Goal: Check status: Check status

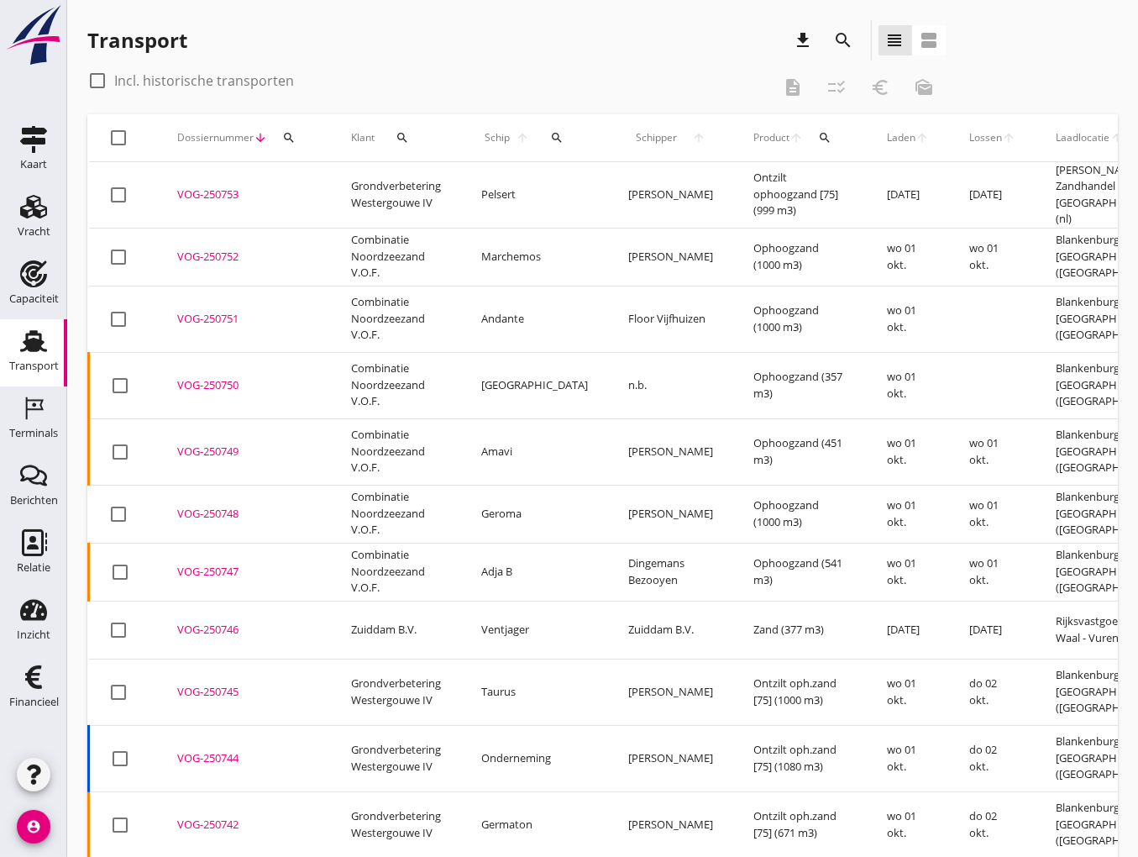
click at [94, 83] on div at bounding box center [97, 80] width 29 height 29
checkbox input "true"
click at [404, 144] on icon "search" at bounding box center [402, 137] width 13 height 13
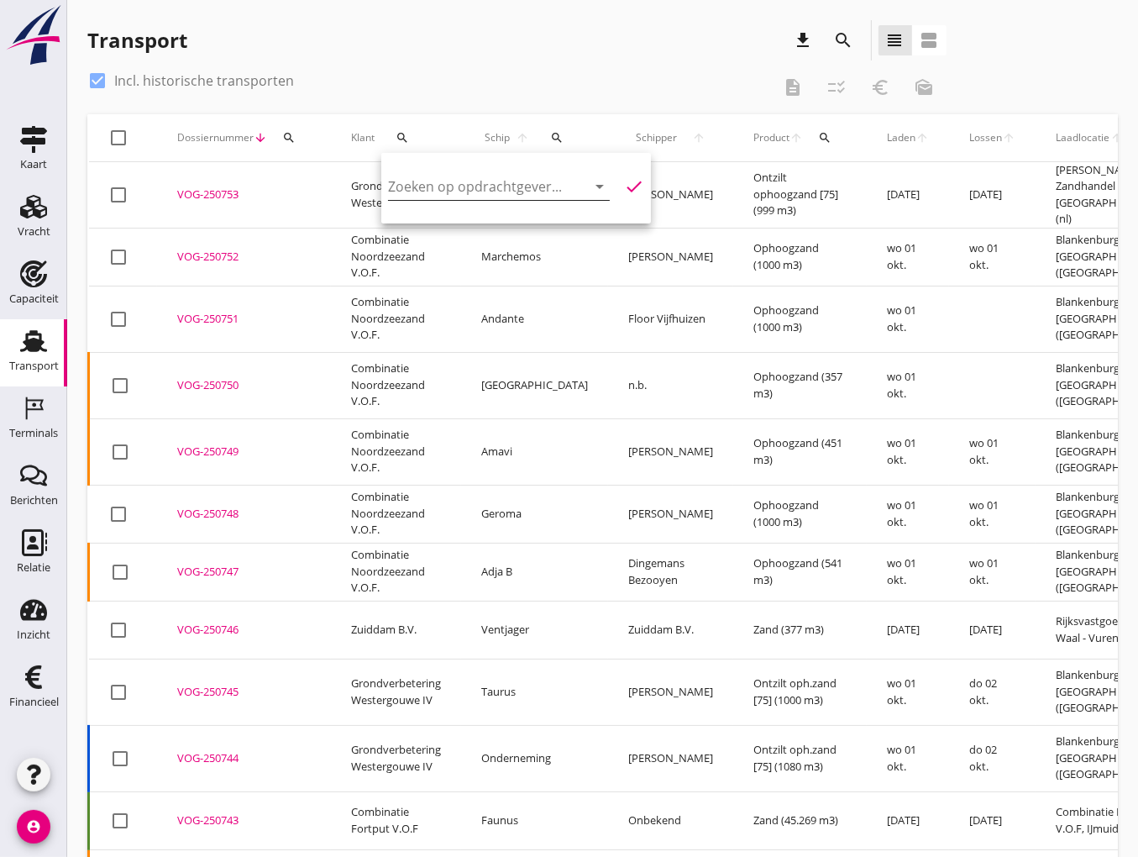
click at [434, 192] on input "Zoeken op opdrachtgever..." at bounding box center [475, 186] width 175 height 27
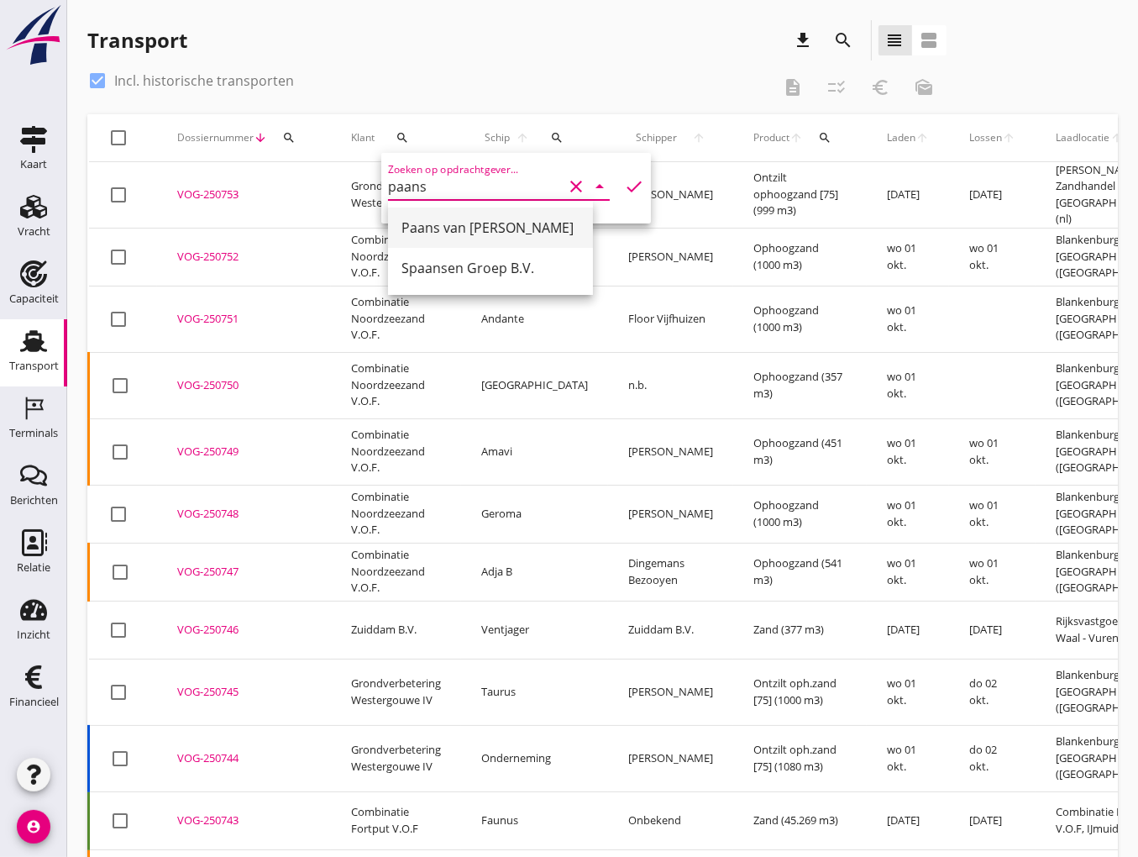
click at [443, 218] on div "Paans van [PERSON_NAME]" at bounding box center [490, 228] width 178 height 20
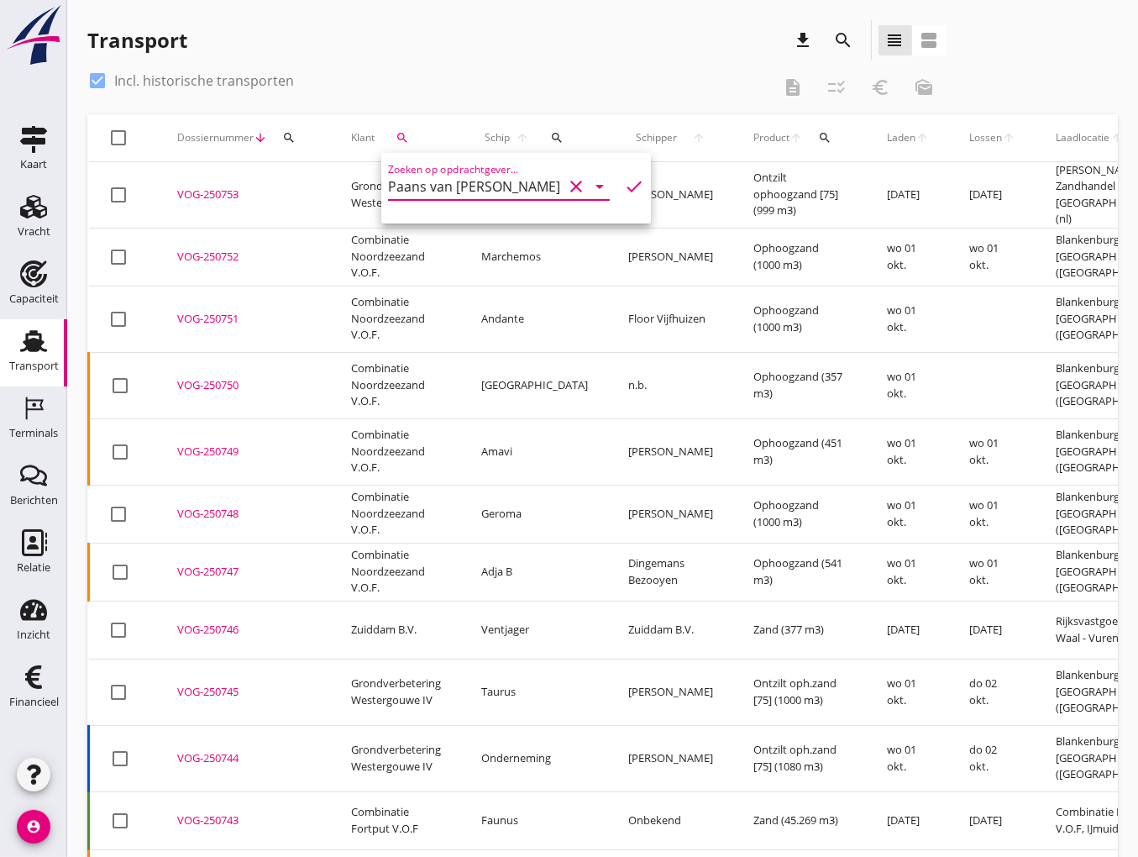
type input "Paans van [PERSON_NAME]"
click at [624, 187] on icon "check" at bounding box center [634, 186] width 20 height 20
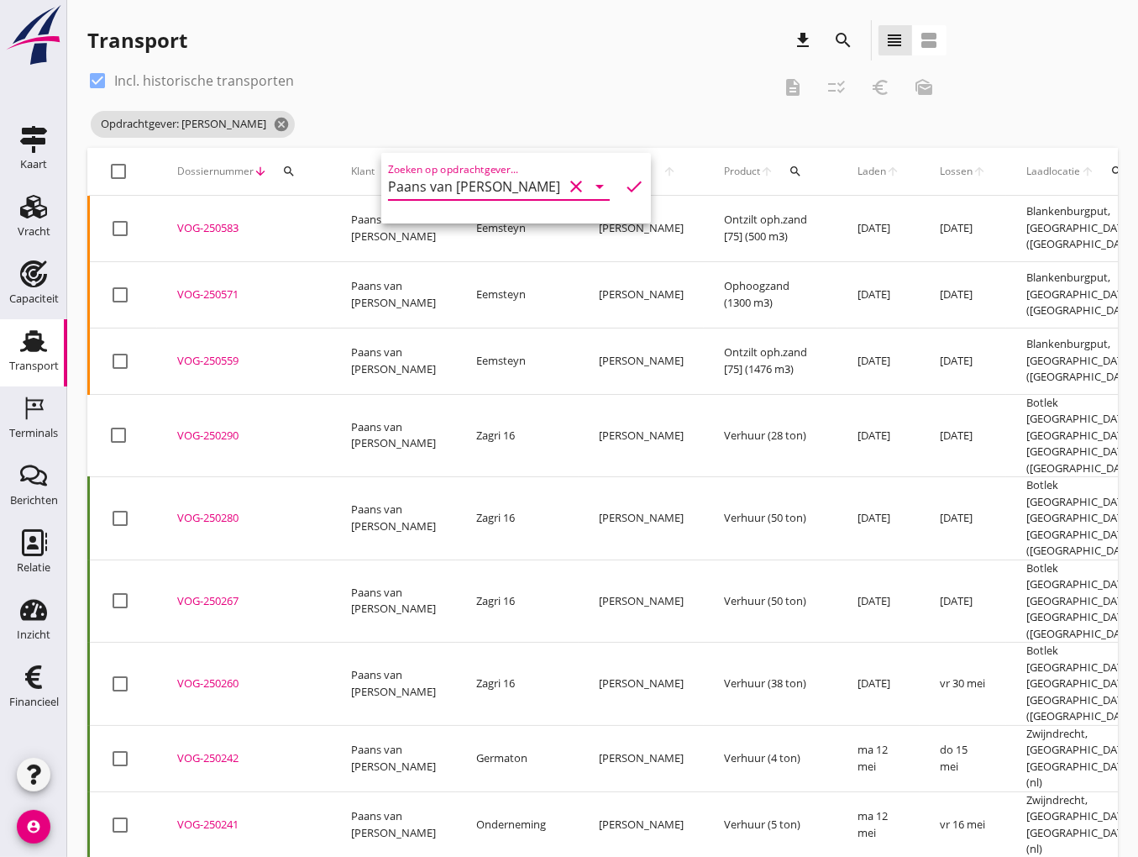
click at [208, 510] on div "VOG-250280" at bounding box center [244, 518] width 134 height 17
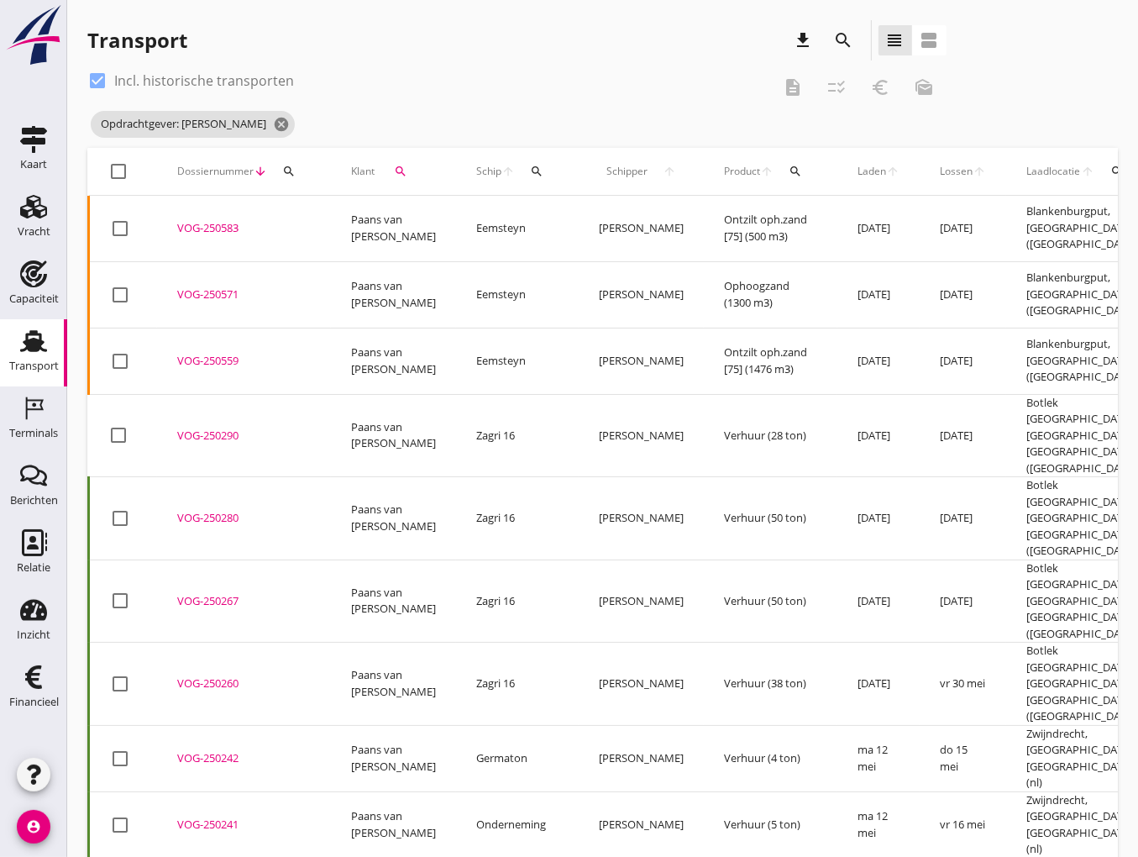
click at [223, 428] on div "VOG-250290" at bounding box center [244, 436] width 134 height 17
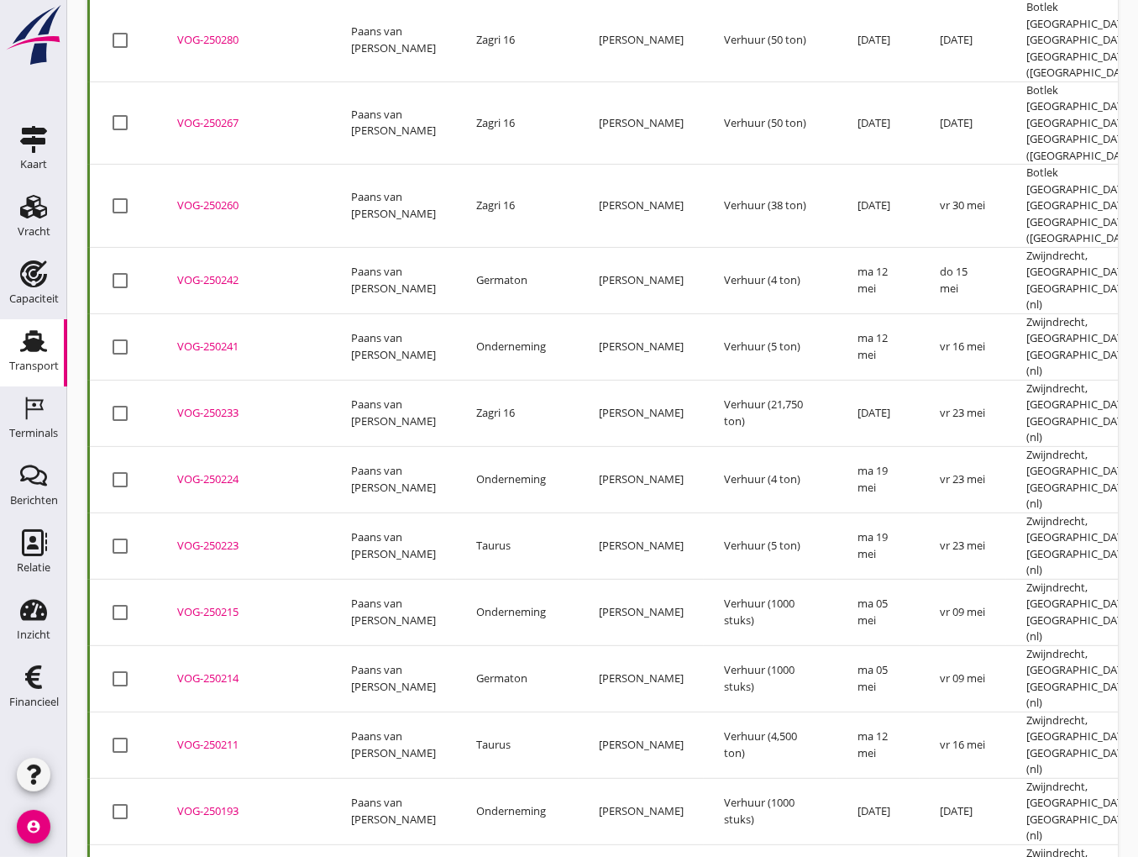
scroll to position [527, 0]
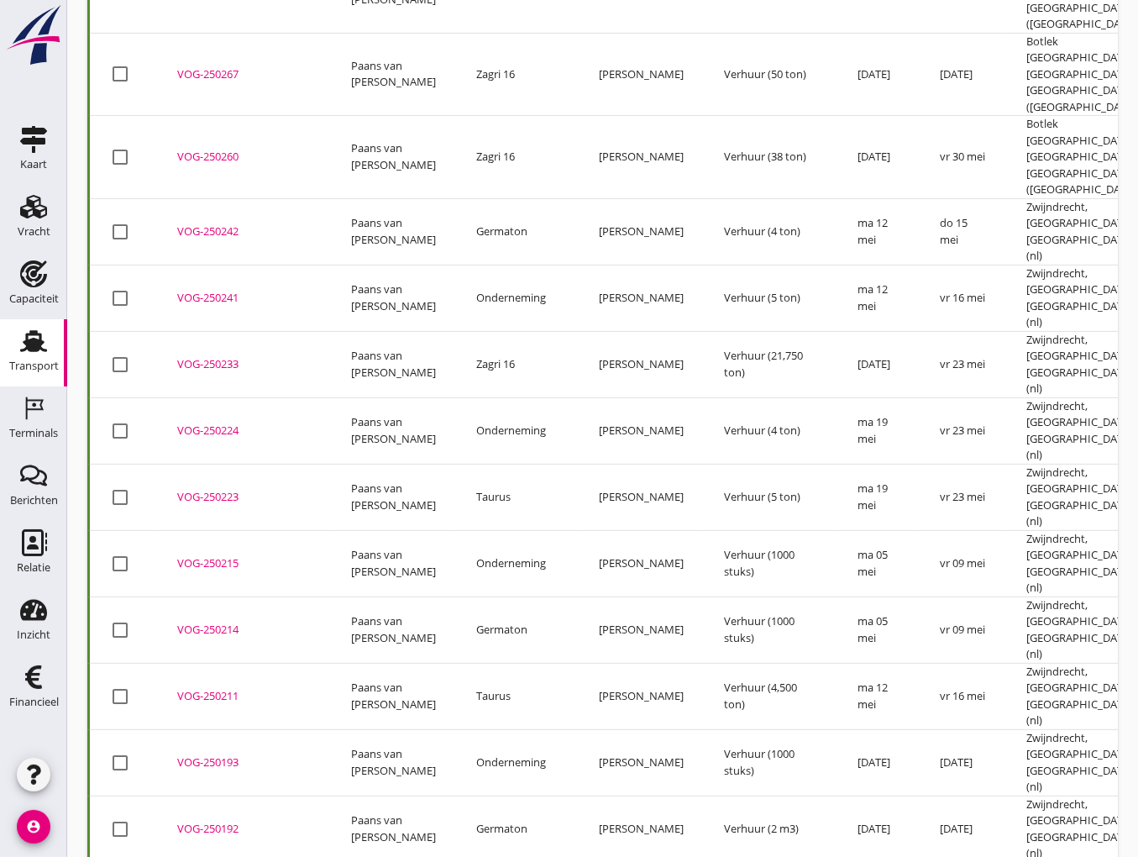
click at [217, 821] on div "VOG-250192" at bounding box center [244, 829] width 134 height 17
click at [209, 422] on div "VOG-250224" at bounding box center [244, 430] width 134 height 17
click at [225, 688] on div "VOG-250211" at bounding box center [244, 696] width 134 height 17
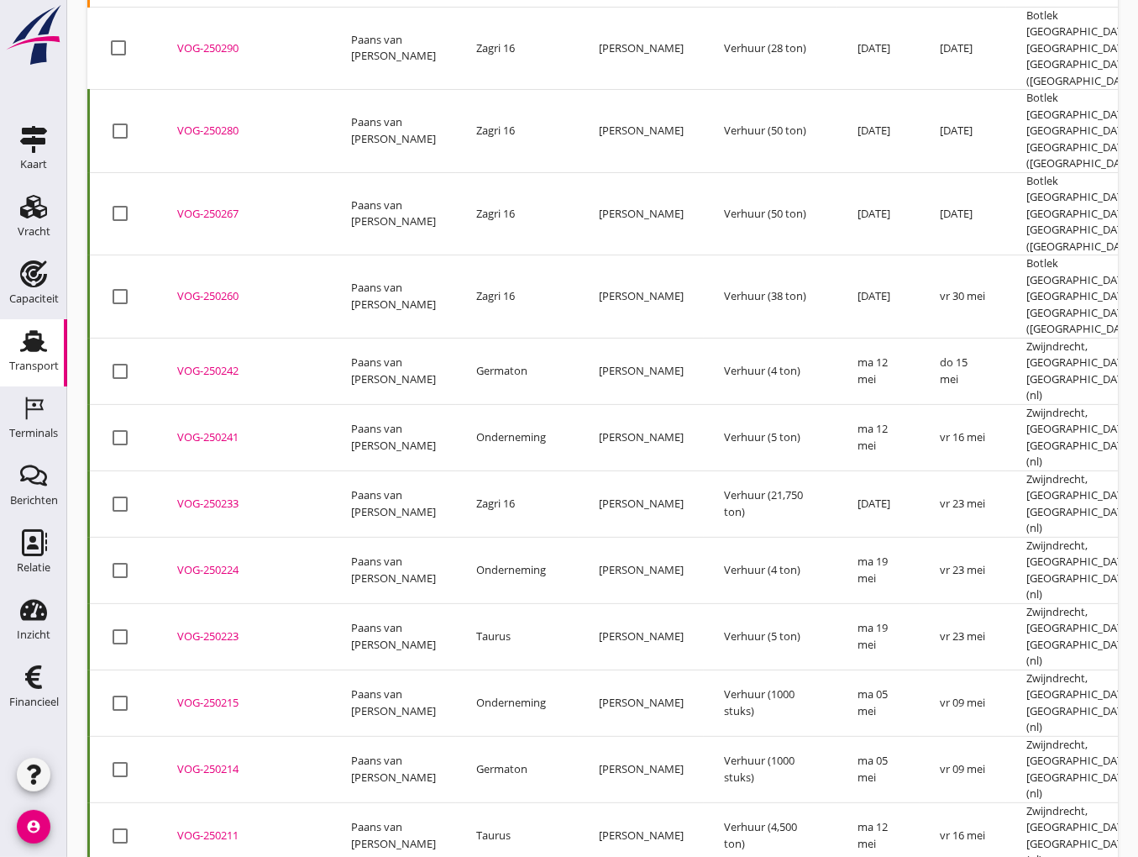
scroll to position [359, 0]
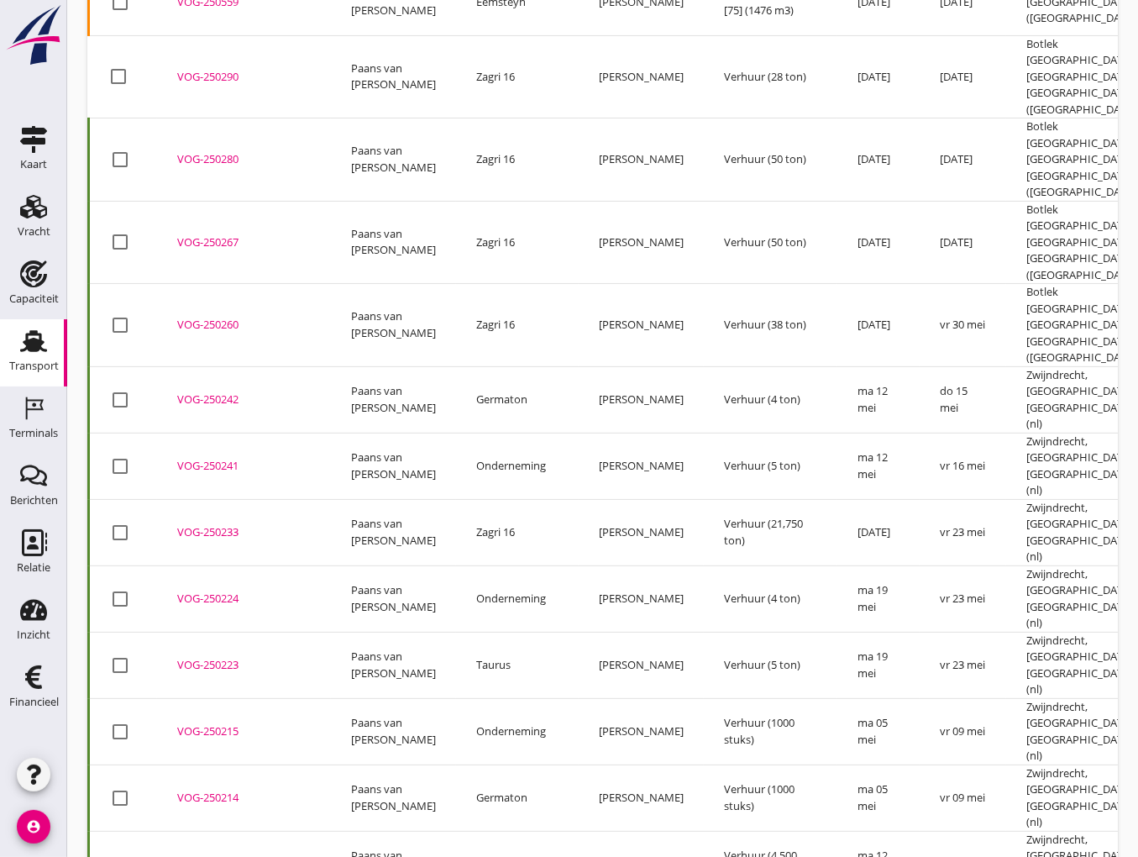
click at [208, 391] on div "VOG-250242" at bounding box center [244, 399] width 134 height 17
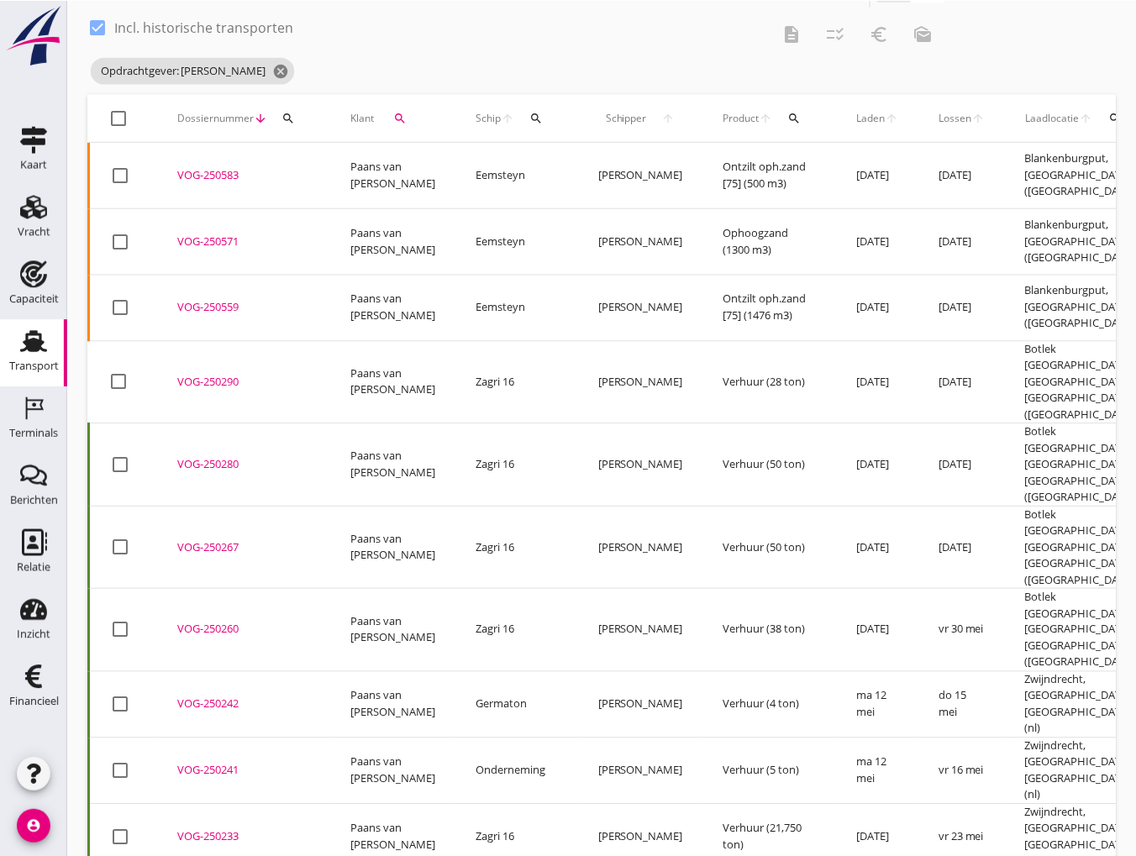
scroll to position [0, 0]
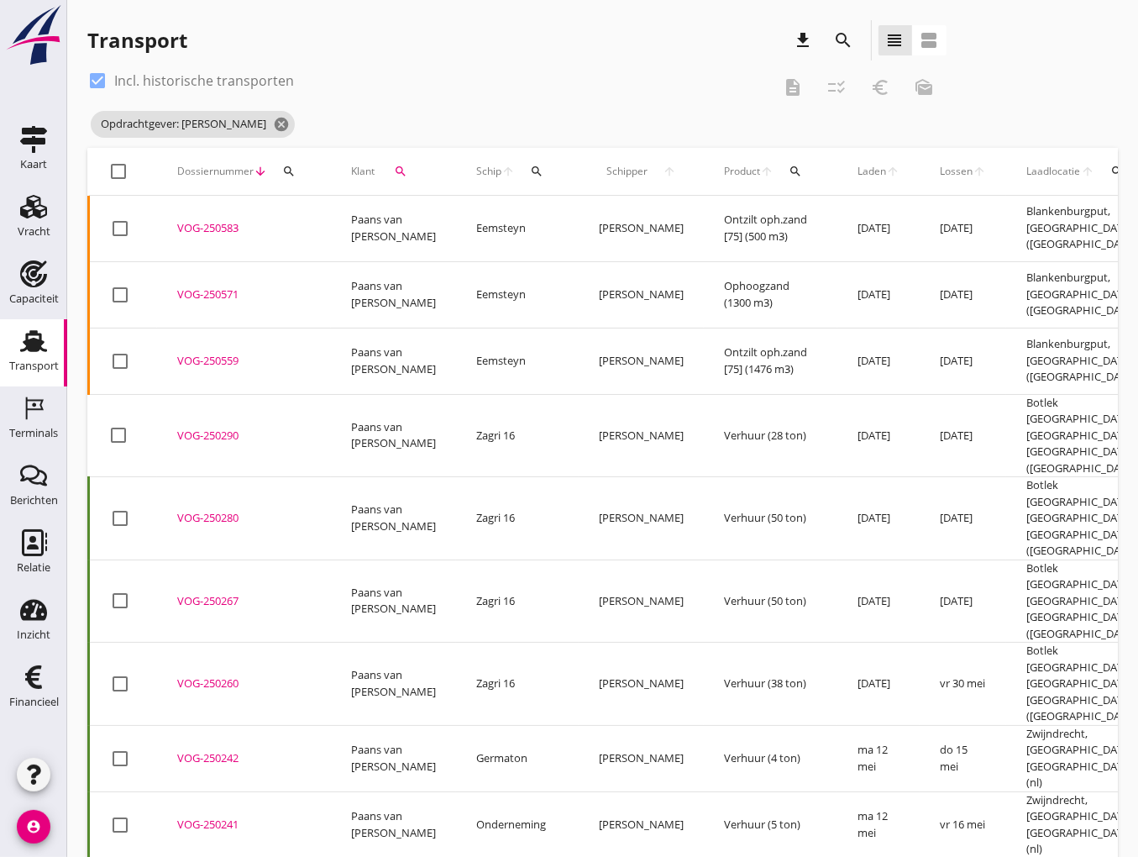
click at [228, 428] on div "VOG-250290" at bounding box center [244, 436] width 134 height 17
click at [228, 353] on div "VOG-250559" at bounding box center [244, 361] width 134 height 17
